Goal: Task Accomplishment & Management: Use online tool/utility

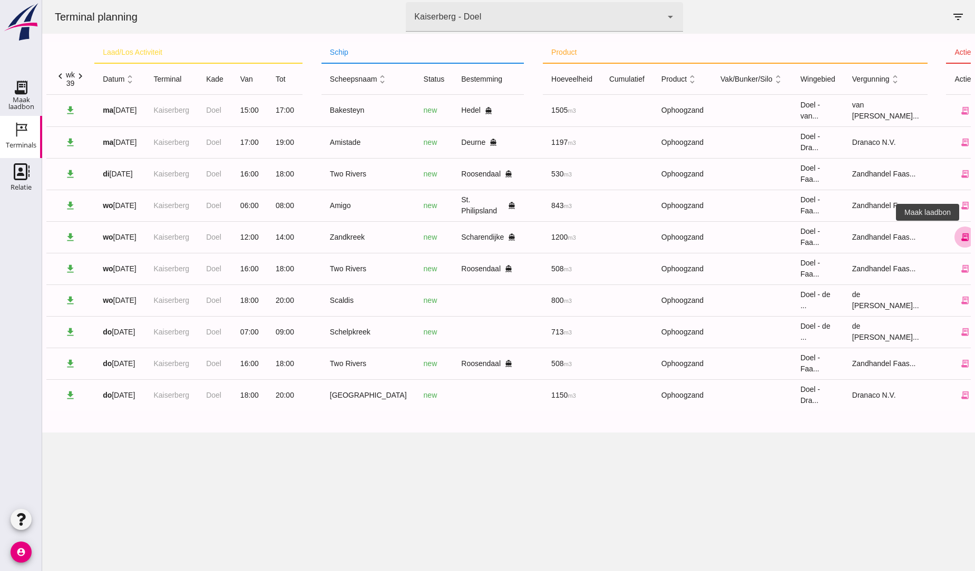
click at [960, 235] on icon "receipt_long" at bounding box center [964, 236] width 9 height 9
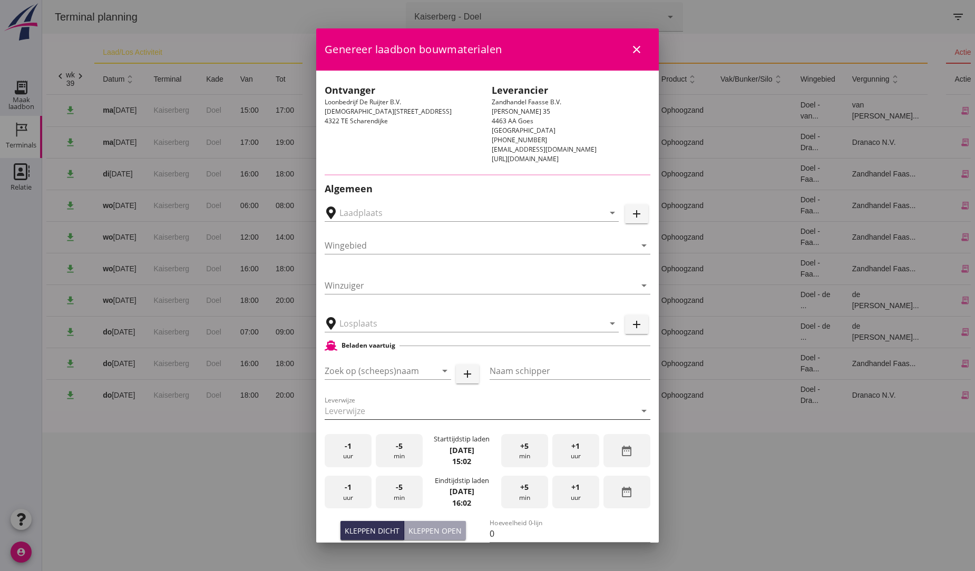
type input "Middelplaathaven, Scharendijke"
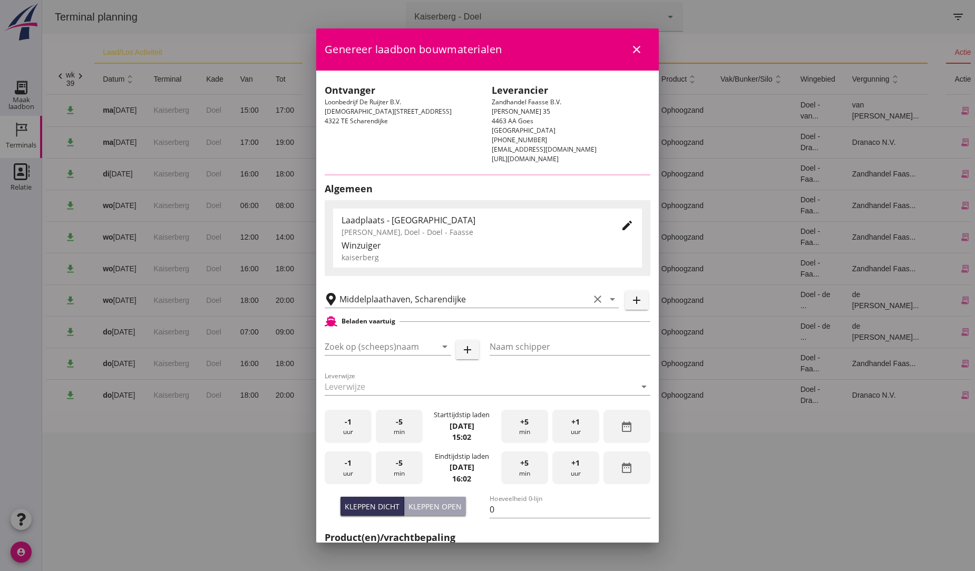
type input "Zandkreek"
type input "[PERSON_NAME]"
type input "1200"
type input "Ophoogzand (6120)"
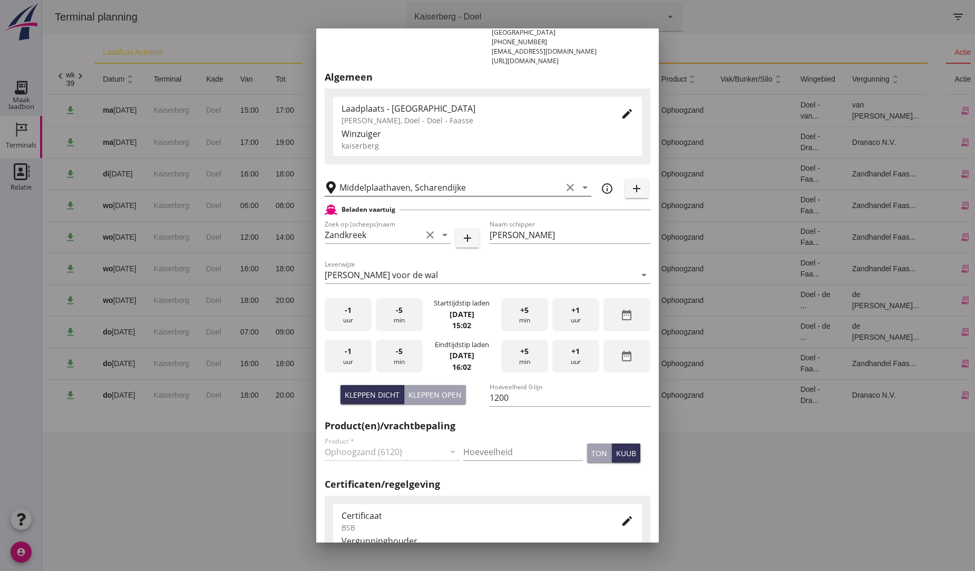
scroll to position [117, 0]
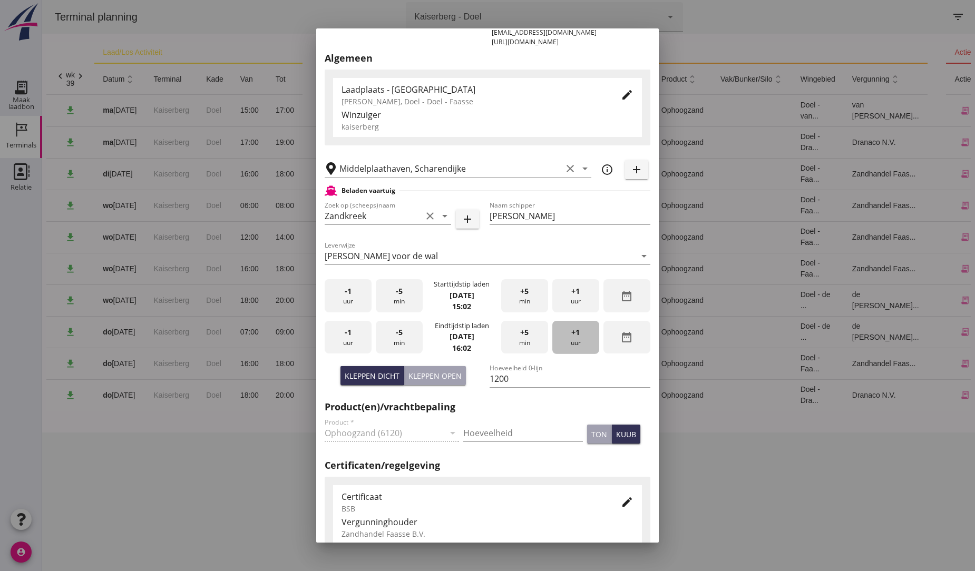
click at [571, 337] on span "+1" at bounding box center [575, 333] width 8 height 12
click at [575, 343] on div "+1 uur" at bounding box center [575, 337] width 47 height 33
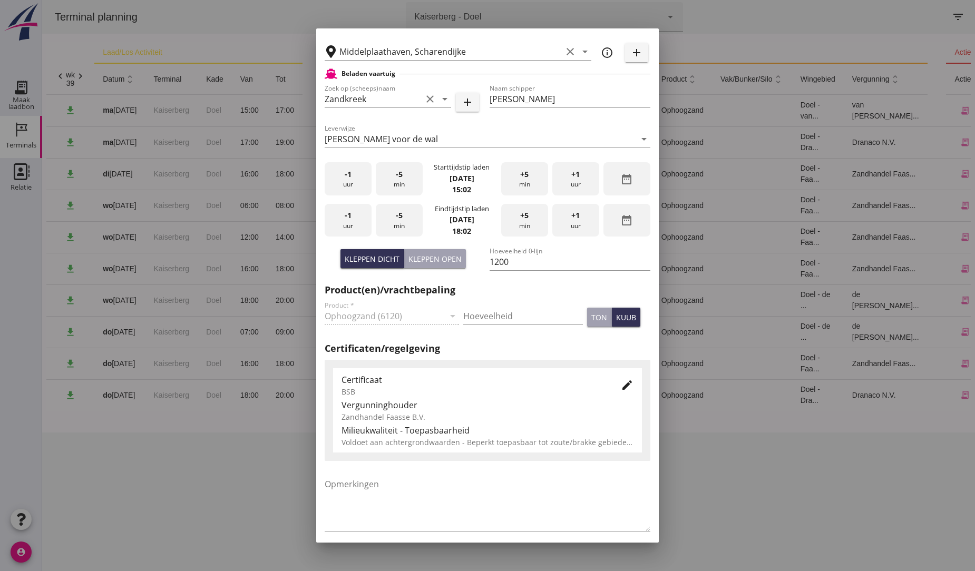
scroll to position [279, 0]
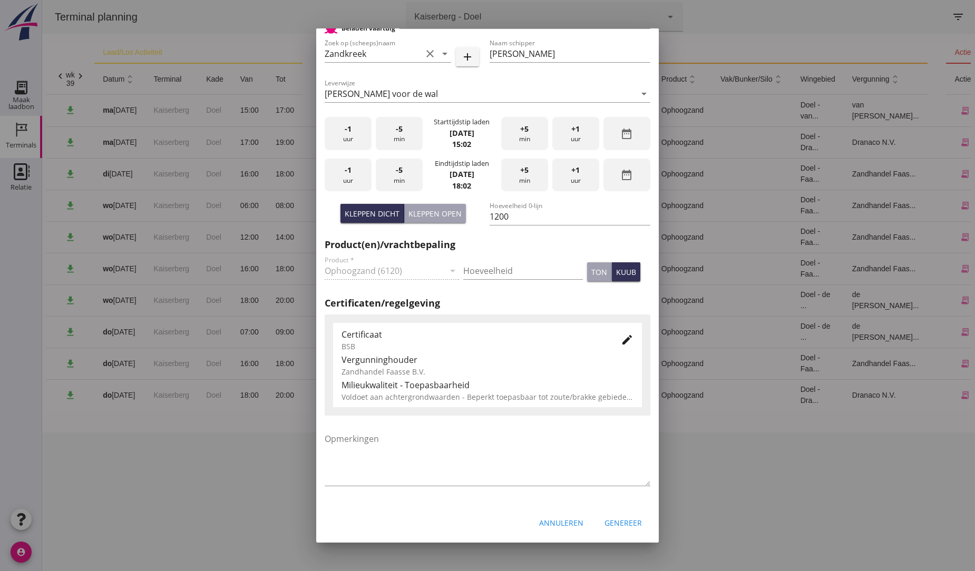
click at [619, 522] on div "Genereer" at bounding box center [622, 522] width 37 height 11
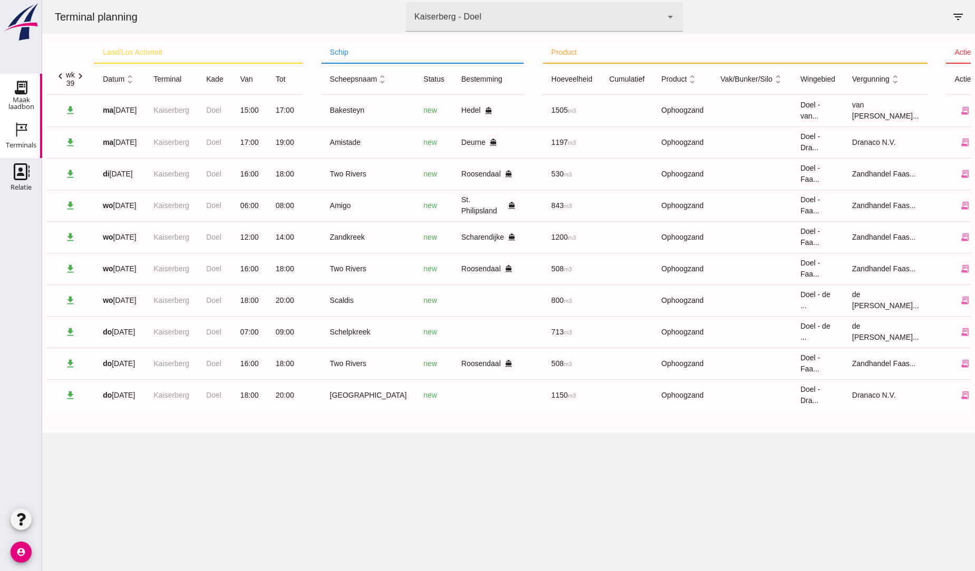
click at [24, 86] on use at bounding box center [21, 87] width 17 height 17
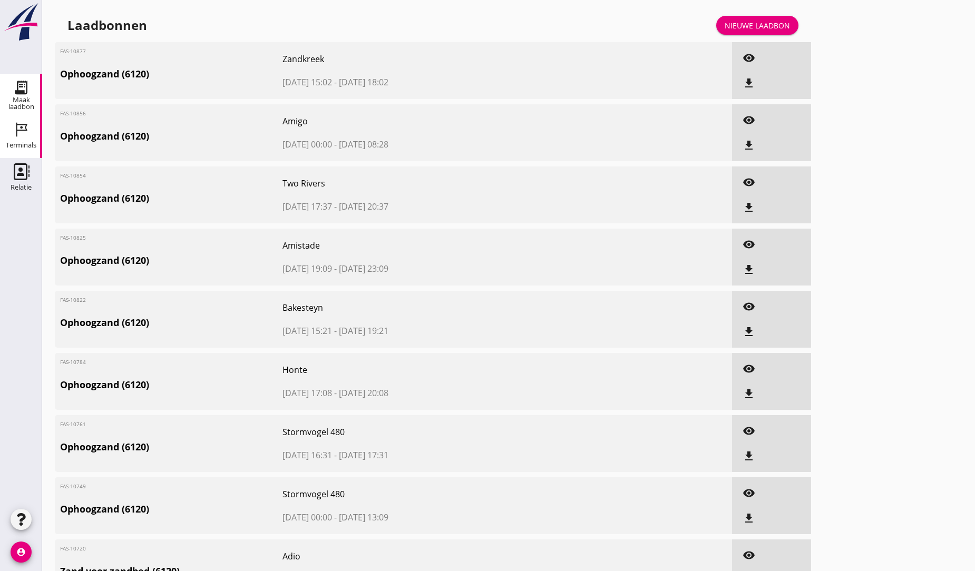
click at [19, 135] on link "Terminals Terminals" at bounding box center [21, 137] width 42 height 42
